Goal: Information Seeking & Learning: Learn about a topic

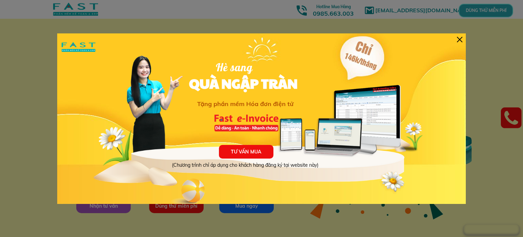
click at [463, 34] on div "TƯ VẤN MUA (Chương trình chỉ áp dụng cho khách hàng đăng ký tại website này) Hè…" at bounding box center [261, 118] width 408 height 170
click at [460, 38] on div at bounding box center [459, 39] width 5 height 5
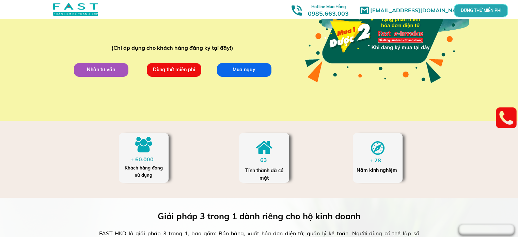
scroll to position [272, 0]
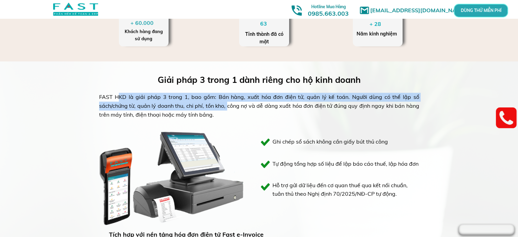
drag, startPoint x: 113, startPoint y: 95, endPoint x: 215, endPoint y: 104, distance: 102.5
click at [215, 104] on div "FAST HKD là giải pháp 3 trong 1, bao gồm: Bán hàng, xuất hóa đơn điện tử, quản …" at bounding box center [259, 106] width 320 height 26
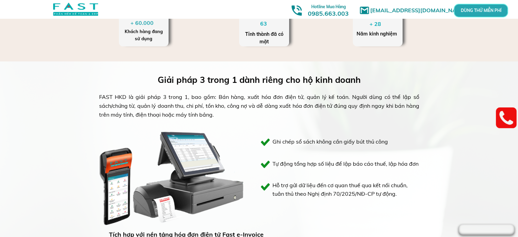
click at [255, 102] on div "FAST HKD là giải pháp 3 trong 1, bao gồm: Bán hàng, xuất hóa đơn điện tử, quản …" at bounding box center [259, 106] width 320 height 26
drag, startPoint x: 227, startPoint y: 94, endPoint x: 273, endPoint y: 95, distance: 45.3
click at [273, 95] on div "FAST HKD là giải pháp 3 trong 1, bao gồm: Bán hàng, xuất hóa đơn điện tử, quản …" at bounding box center [259, 106] width 320 height 26
click at [299, 97] on div "FAST HKD là giải pháp 3 trong 1, bao gồm: Bán hàng, xuất hóa đơn điện tử, quản …" at bounding box center [259, 106] width 320 height 26
drag, startPoint x: 266, startPoint y: 94, endPoint x: 325, endPoint y: 98, distance: 59.4
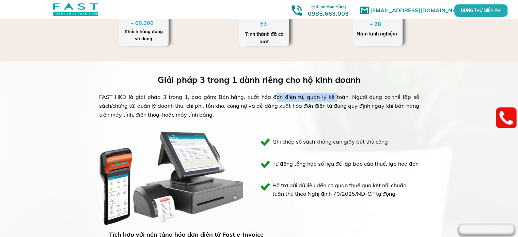
click at [325, 98] on div "FAST HKD là giải pháp 3 trong 1, bao gồm: Bán hàng, xuất hóa đơn điện tử, quản …" at bounding box center [259, 106] width 320 height 26
click at [345, 103] on div "FAST HKD là giải pháp 3 trong 1, bao gồm: Bán hàng, xuất hóa đơn điện tử, quản …" at bounding box center [259, 106] width 320 height 26
drag, startPoint x: 307, startPoint y: 98, endPoint x: 361, endPoint y: 99, distance: 53.5
click at [361, 99] on div "FAST HKD là giải pháp 3 trong 1, bao gồm: Bán hàng, xuất hóa đơn điện tử, quản …" at bounding box center [259, 106] width 320 height 26
click at [378, 103] on div "FAST HKD là giải pháp 3 trong 1, bao gồm: Bán hàng, xuất hóa đơn điện tử, quản …" at bounding box center [259, 106] width 320 height 26
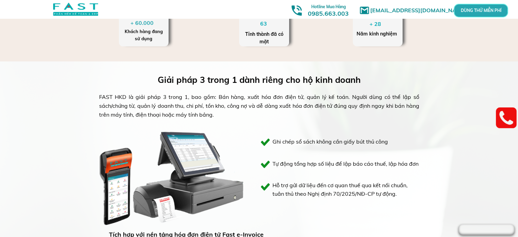
drag, startPoint x: 361, startPoint y: 94, endPoint x: 380, endPoint y: 113, distance: 26.2
click at [380, 113] on div "FAST HKD là giải pháp 3 trong 1, bao gồm: Bán hàng, xuất hóa đơn điện tử, quản …" at bounding box center [259, 106] width 320 height 26
click at [215, 102] on div "FAST HKD là giải pháp 3 trong 1, bao gồm: Bán hàng, xuất hóa đơn điện tử, quản …" at bounding box center [259, 106] width 320 height 26
drag, startPoint x: 204, startPoint y: 106, endPoint x: 237, endPoint y: 106, distance: 32.7
click at [237, 106] on div "FAST HKD là giải pháp 3 trong 1, bao gồm: Bán hàng, xuất hóa đơn điện tử, quản …" at bounding box center [259, 106] width 320 height 26
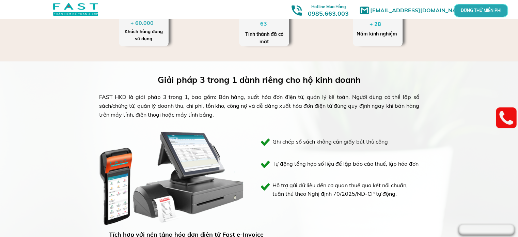
click at [261, 106] on div "FAST HKD là giải pháp 3 trong 1, bao gồm: Bán hàng, xuất hóa đơn điện tử, quản …" at bounding box center [259, 106] width 320 height 26
drag, startPoint x: 232, startPoint y: 106, endPoint x: 293, endPoint y: 115, distance: 61.3
click at [293, 115] on div "FAST HKD là giải pháp 3 trong 1, bao gồm: Bán hàng, xuất hóa đơn điện tử, quản …" at bounding box center [259, 106] width 320 height 26
click at [309, 99] on div "FAST HKD là giải pháp 3 trong 1, bao gồm: Bán hàng, xuất hóa đơn điện tử, quản …" at bounding box center [259, 106] width 320 height 26
drag, startPoint x: 315, startPoint y: 106, endPoint x: 362, endPoint y: 114, distance: 47.0
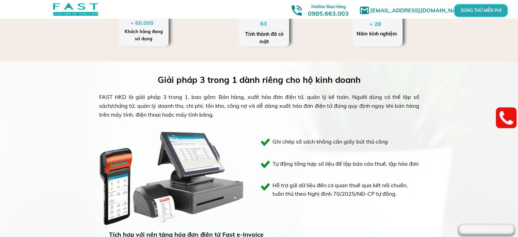
click at [362, 114] on div "FAST HKD là giải pháp 3 trong 1, bao gồm: Bán hàng, xuất hóa đơn điện tử, quản …" at bounding box center [259, 106] width 320 height 26
click at [307, 97] on div "FAST HKD là giải pháp 3 trong 1, bao gồm: Bán hàng, xuất hóa đơn điện tử, quản …" at bounding box center [259, 106] width 320 height 26
drag, startPoint x: 301, startPoint y: 143, endPoint x: 385, endPoint y: 140, distance: 83.8
click at [385, 140] on h3 "Ghi chép sổ sách không cần giấy bút thủ công" at bounding box center [342, 141] width 140 height 9
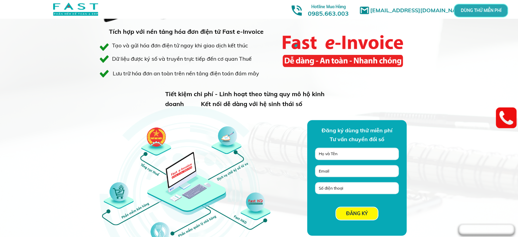
scroll to position [476, 0]
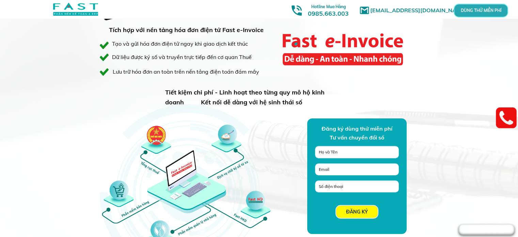
click at [349, 151] on input "text" at bounding box center [357, 152] width 80 height 12
click at [248, 80] on div "Giải pháp 3 trong 1 dành riêng cho hộ kinh doanh FAST HKD là giải pháp 3 trong …" at bounding box center [259, 60] width 327 height 406
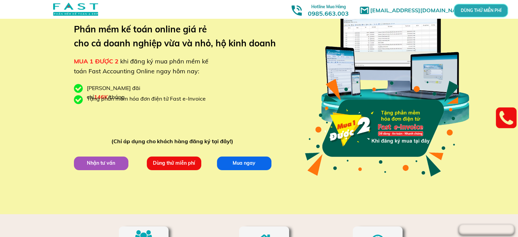
scroll to position [0, 0]
